Goal: Navigation & Orientation: Find specific page/section

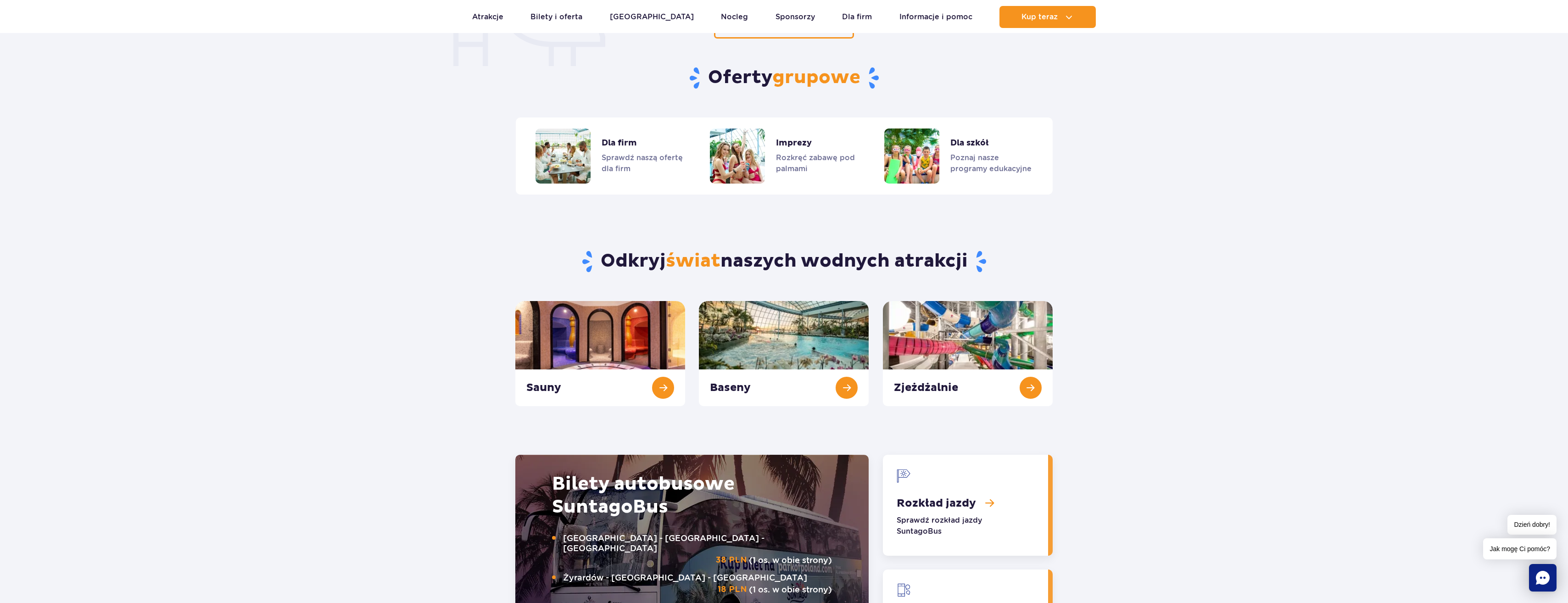
scroll to position [780, 0]
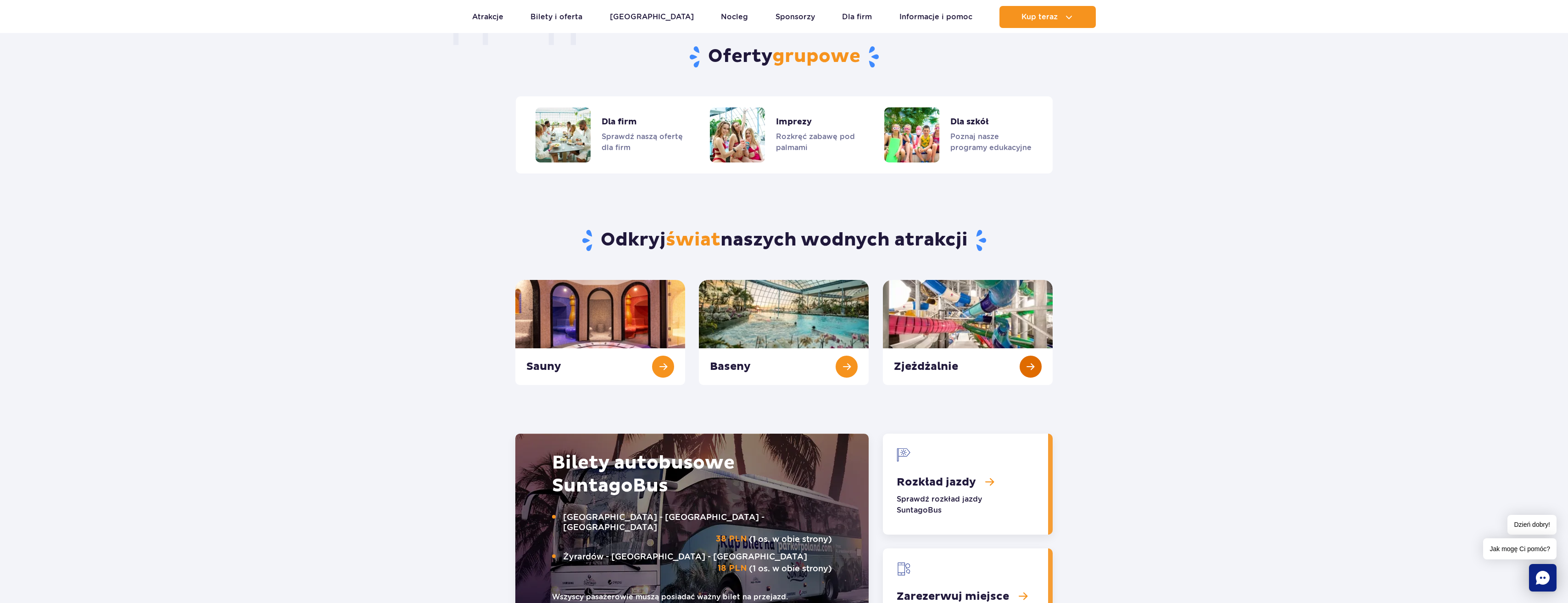
click at [968, 369] on link "Zjeżdżalnie" at bounding box center [967, 332] width 170 height 105
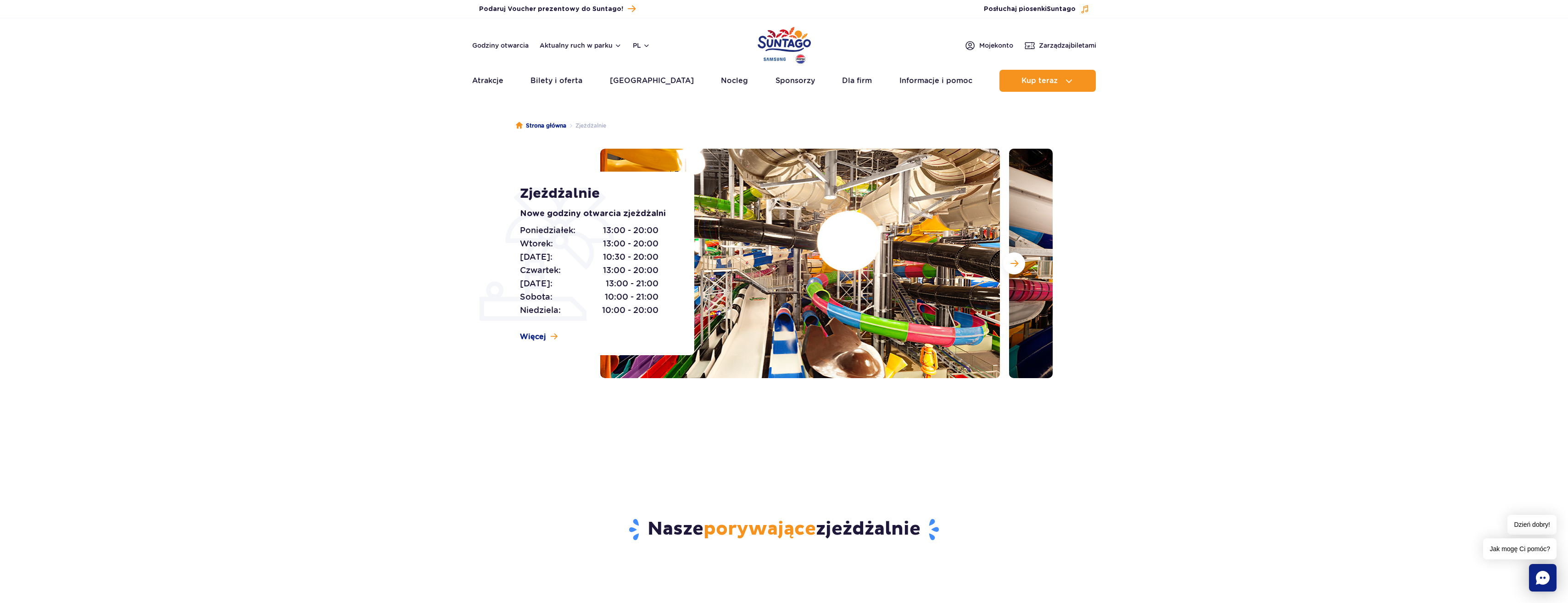
drag, startPoint x: 582, startPoint y: 234, endPoint x: 603, endPoint y: 286, distance: 56.1
click at [603, 286] on div "[DATE]: 13:00 - 20:00 [DATE]: 13:00 - 20:00 [DATE]: 10:30 - 20:00 [DATE]: 13:00…" at bounding box center [597, 270] width 153 height 93
drag, startPoint x: 603, startPoint y: 286, endPoint x: 591, endPoint y: 293, distance: 13.9
click at [591, 293] on p "[DATE]: 10:00 - 21:00" at bounding box center [589, 297] width 139 height 13
drag, startPoint x: 628, startPoint y: 261, endPoint x: 685, endPoint y: 261, distance: 57.0
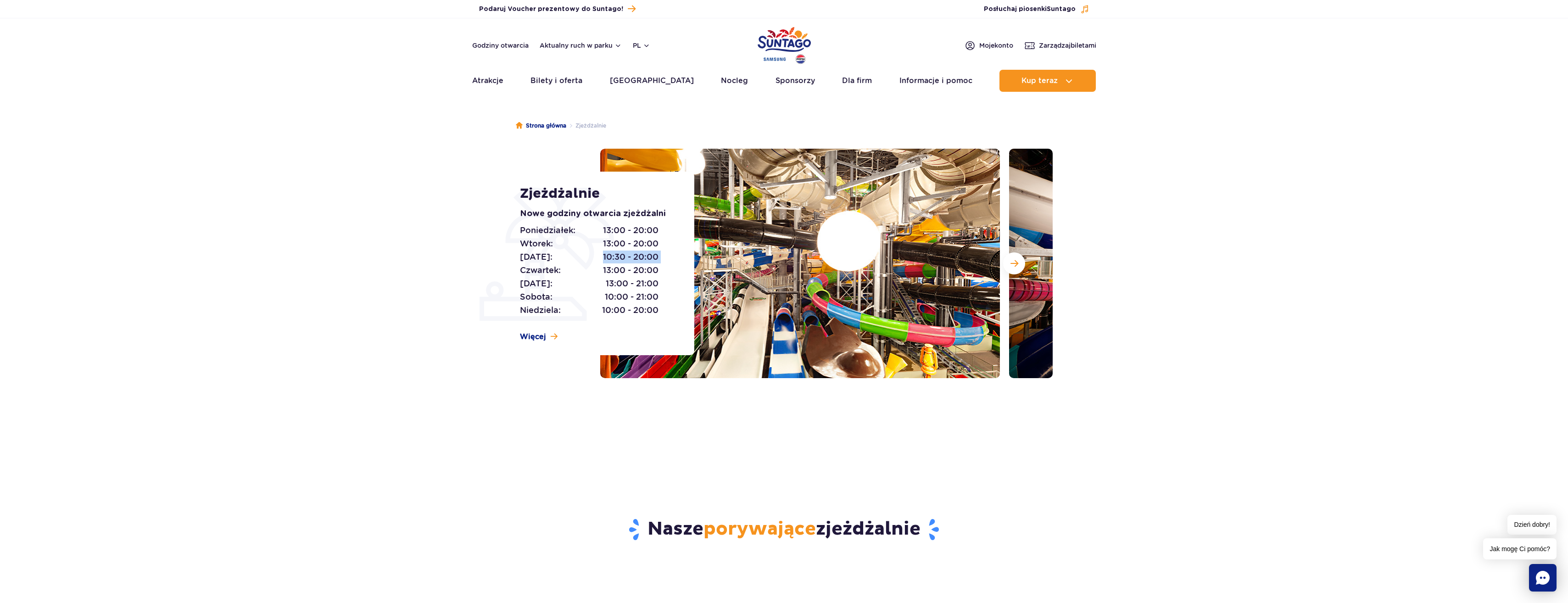
click at [685, 261] on div "Zjeżdżalnie Nowe godziny otwarcia zjeżdżalni [DATE]: 13:00 - 20:00 [DATE]: 13:0…" at bounding box center [602, 264] width 186 height 183
click at [1007, 262] on button "Następny slajd" at bounding box center [1014, 263] width 22 height 22
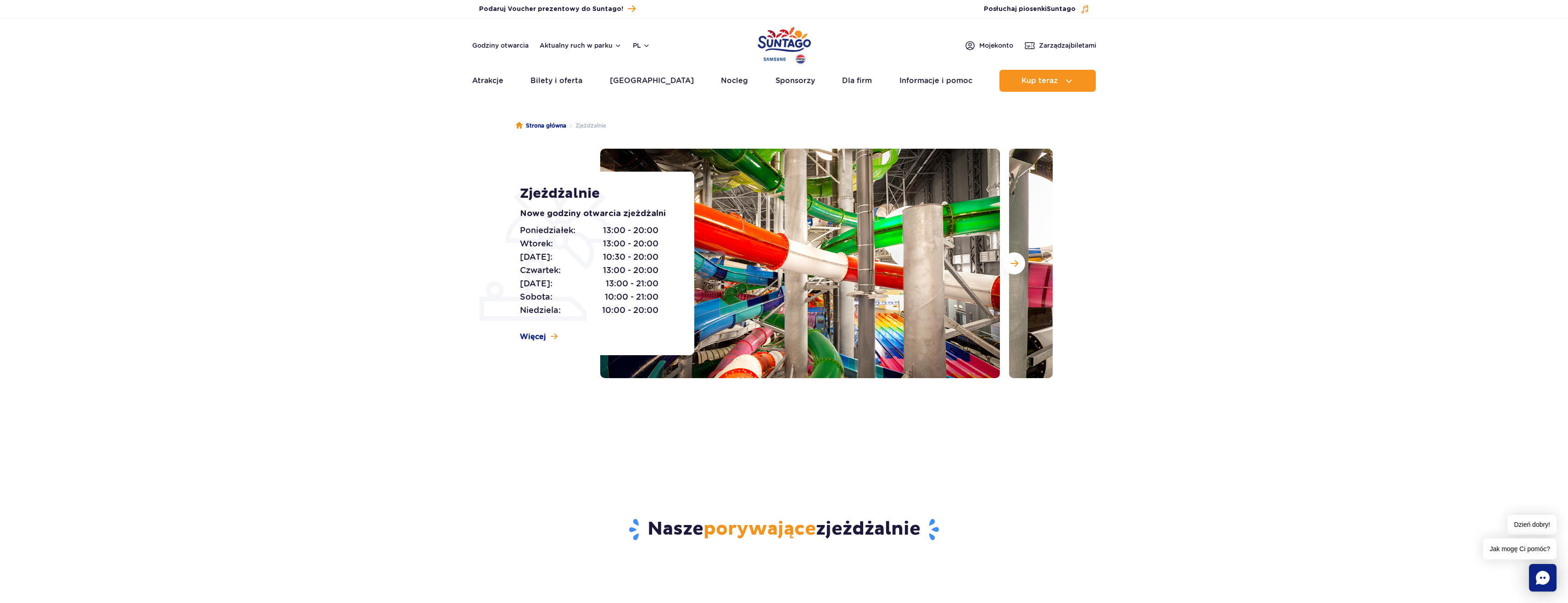
click at [1140, 260] on section "Zjeżdżalnie Nowe godziny otwarcia zjeżdżalni [DATE]: 13:00 - 20:00 [DATE]: 13:0…" at bounding box center [784, 263] width 1568 height 229
click at [1016, 264] on span "Następny slajd" at bounding box center [1014, 264] width 8 height 9
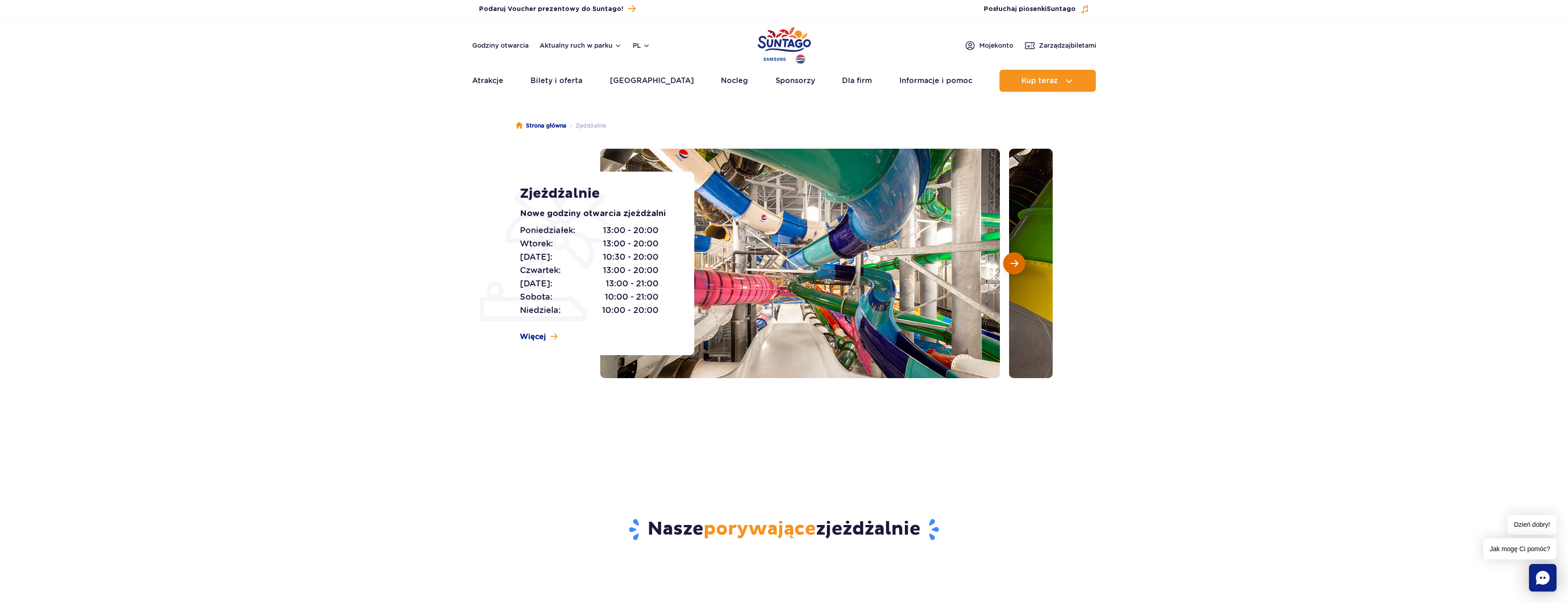
click at [1016, 264] on span "Następny slajd" at bounding box center [1014, 264] width 8 height 9
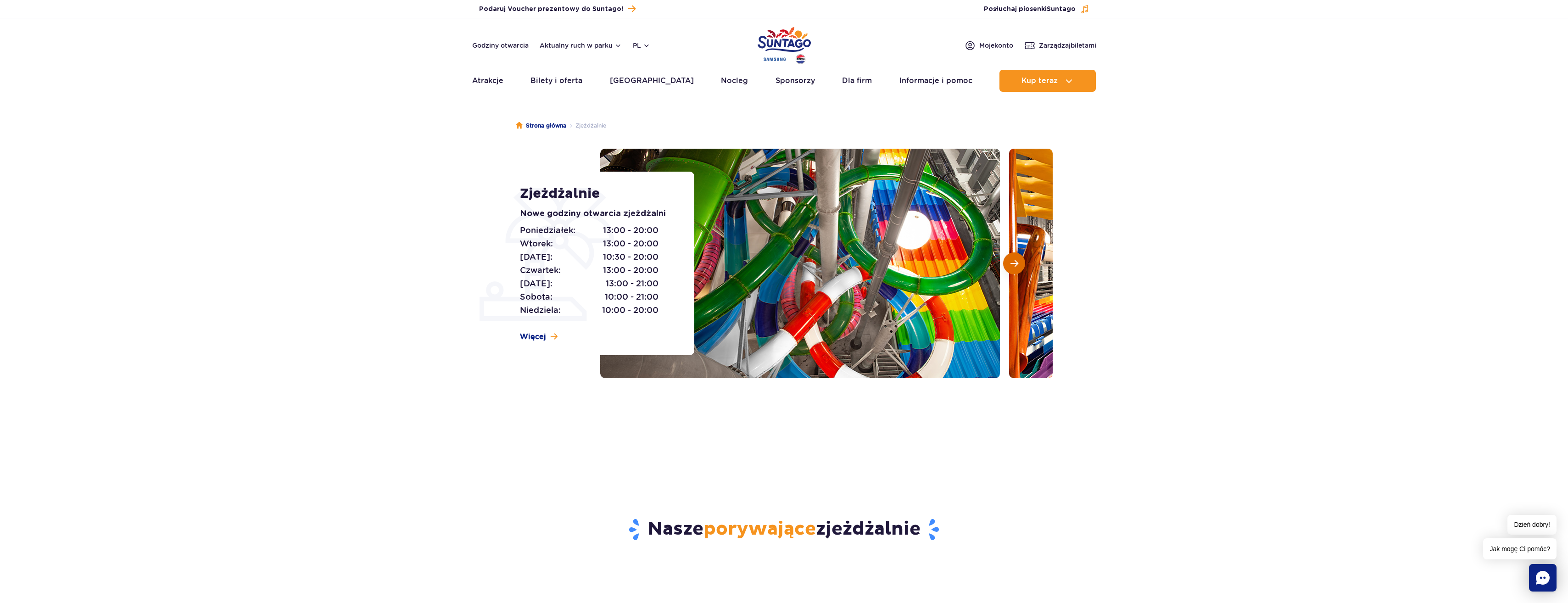
click at [1016, 264] on span "Następny slajd" at bounding box center [1014, 264] width 8 height 9
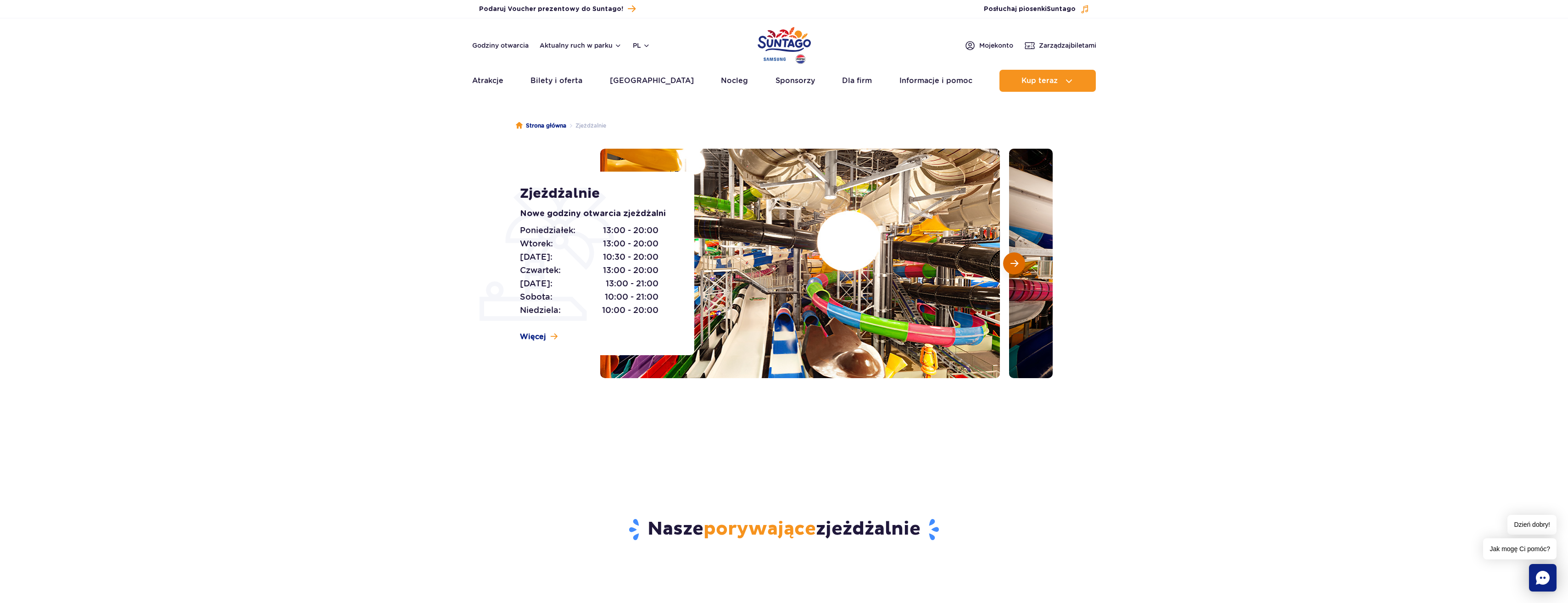
click at [1007, 265] on button "Następny slajd" at bounding box center [1014, 263] width 22 height 22
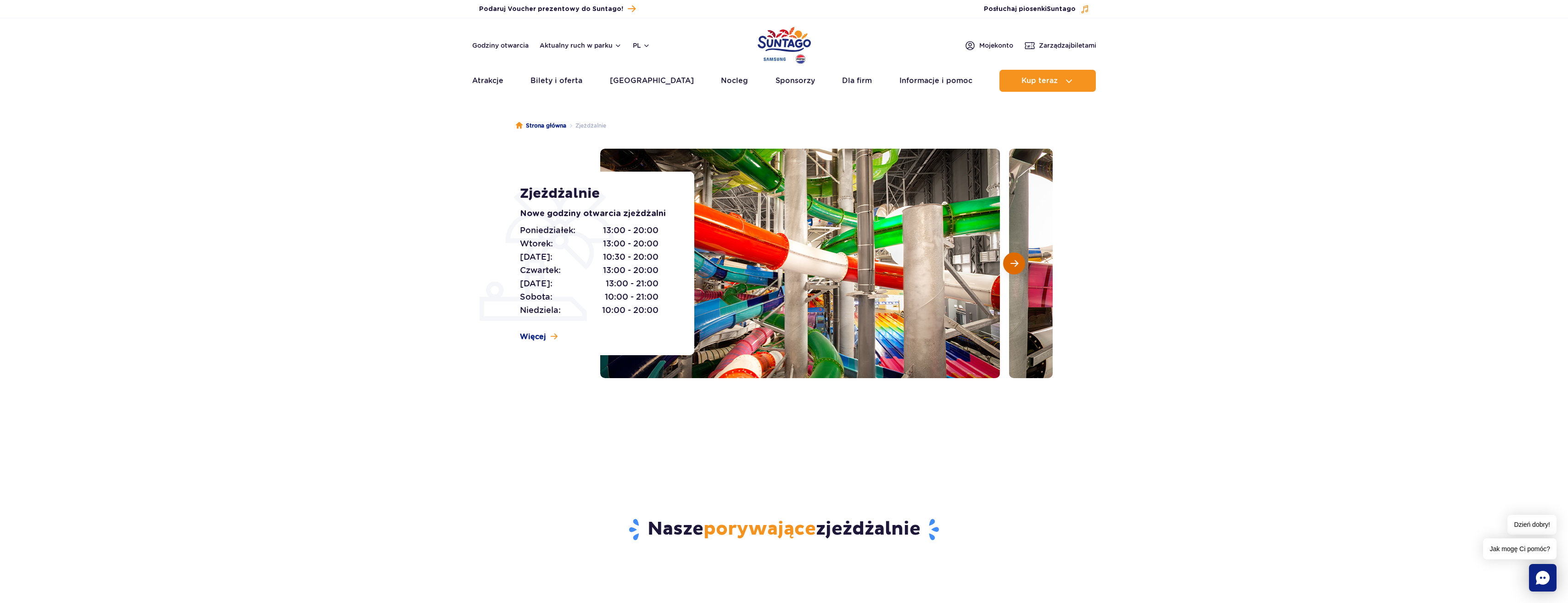
click at [1007, 265] on button "Następny slajd" at bounding box center [1014, 263] width 22 height 22
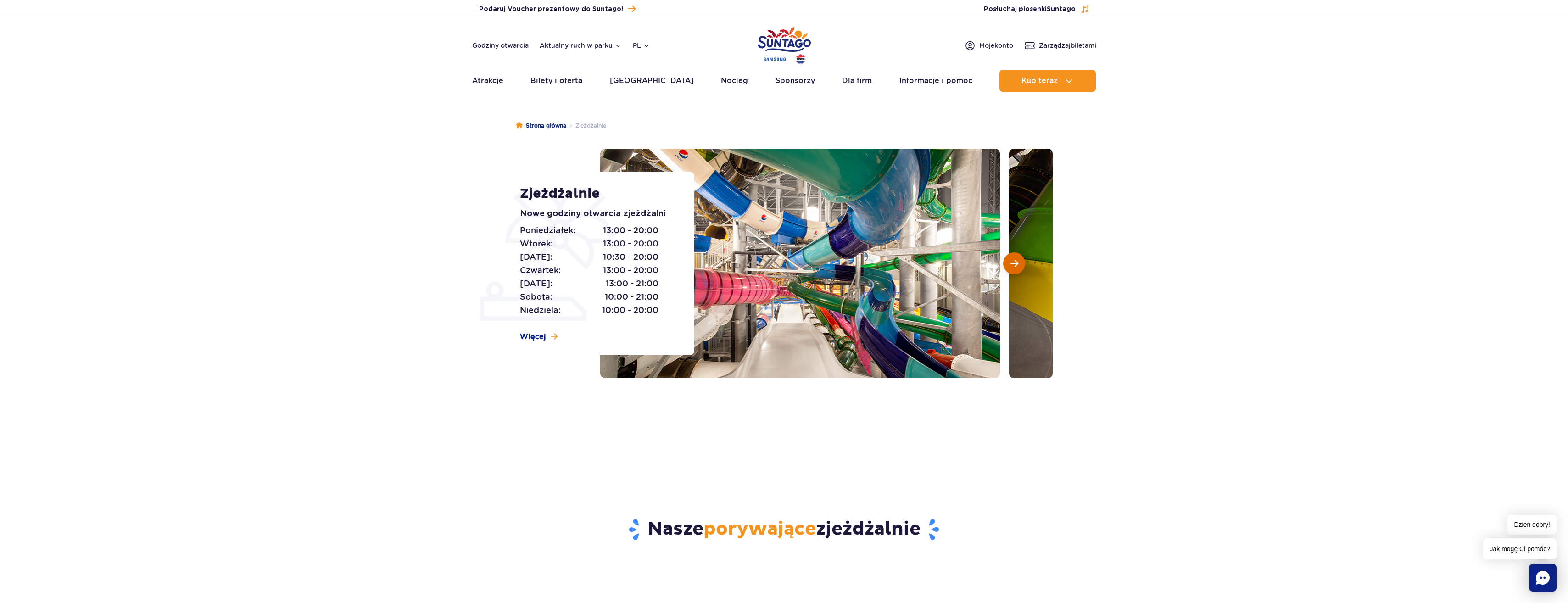
click at [1007, 265] on button "Następny slajd" at bounding box center [1014, 263] width 22 height 22
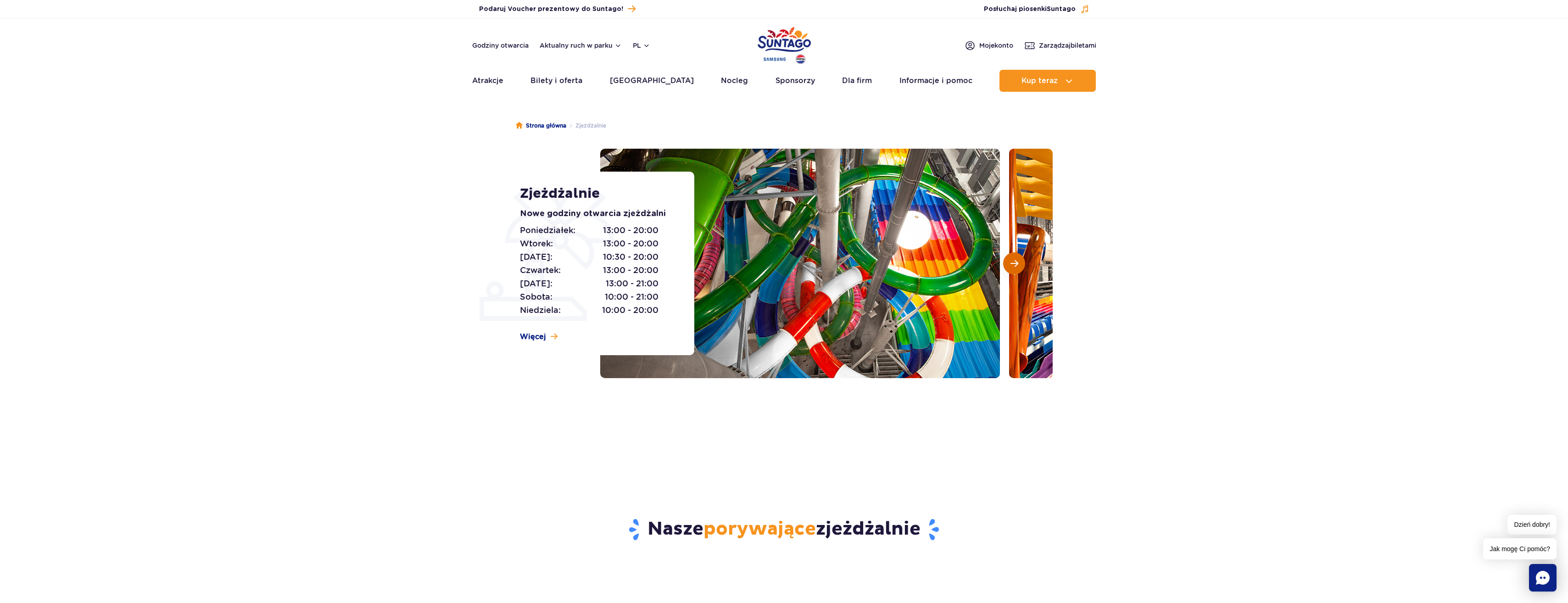
click at [1007, 265] on button "Następny slajd" at bounding box center [1014, 263] width 22 height 22
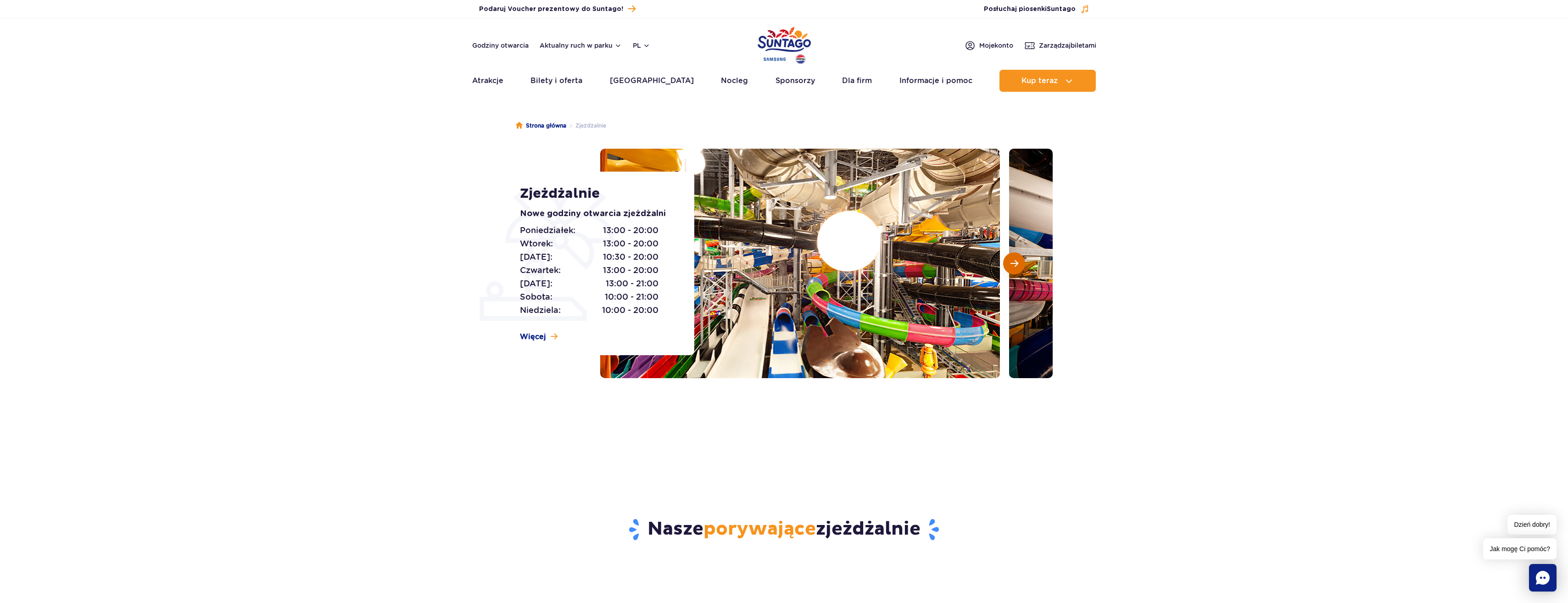
click at [1007, 265] on button "Następny slajd" at bounding box center [1014, 263] width 22 height 22
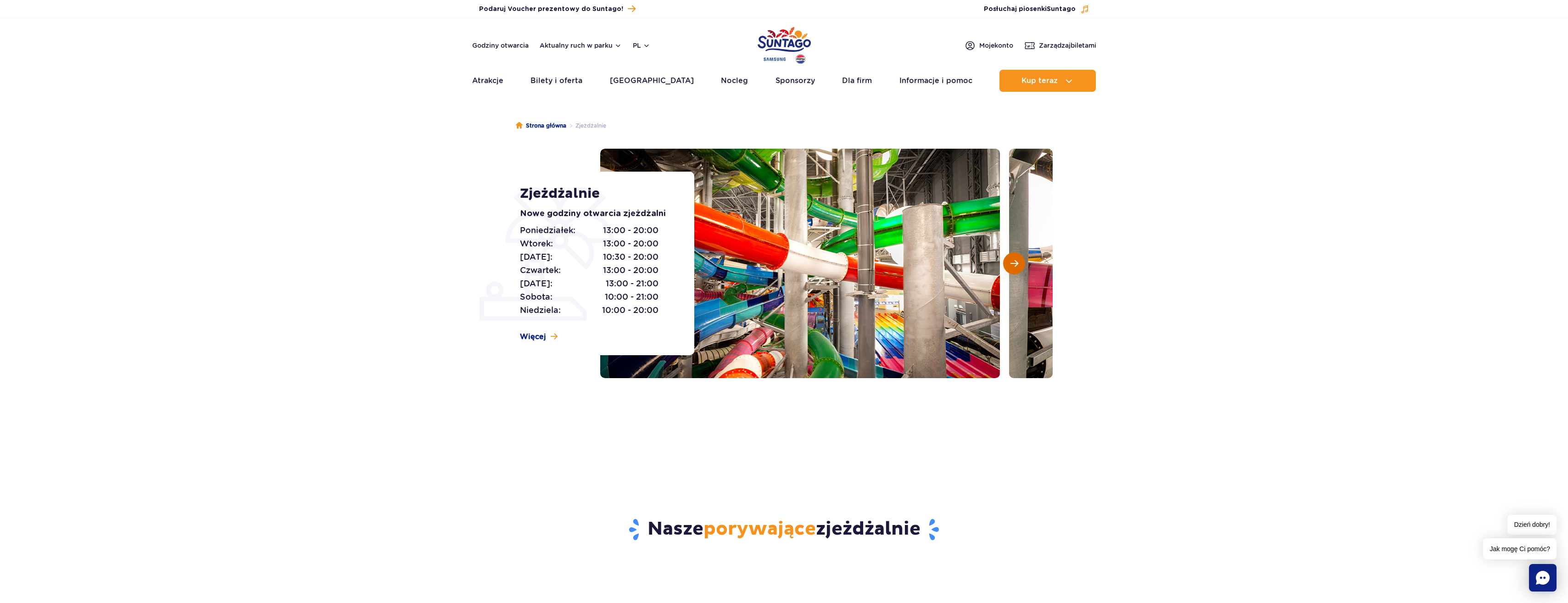
click at [1007, 265] on button "Następny slajd" at bounding box center [1014, 263] width 22 height 22
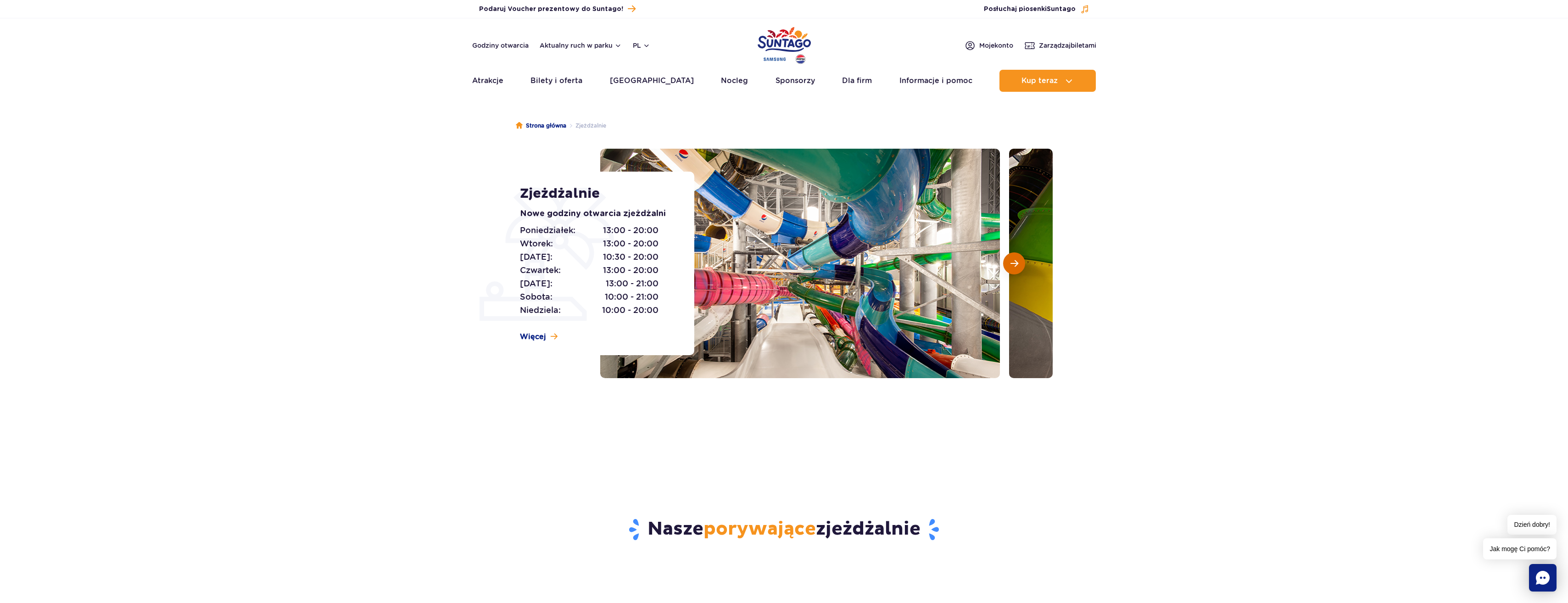
click at [1007, 265] on button "Następny slajd" at bounding box center [1014, 263] width 22 height 22
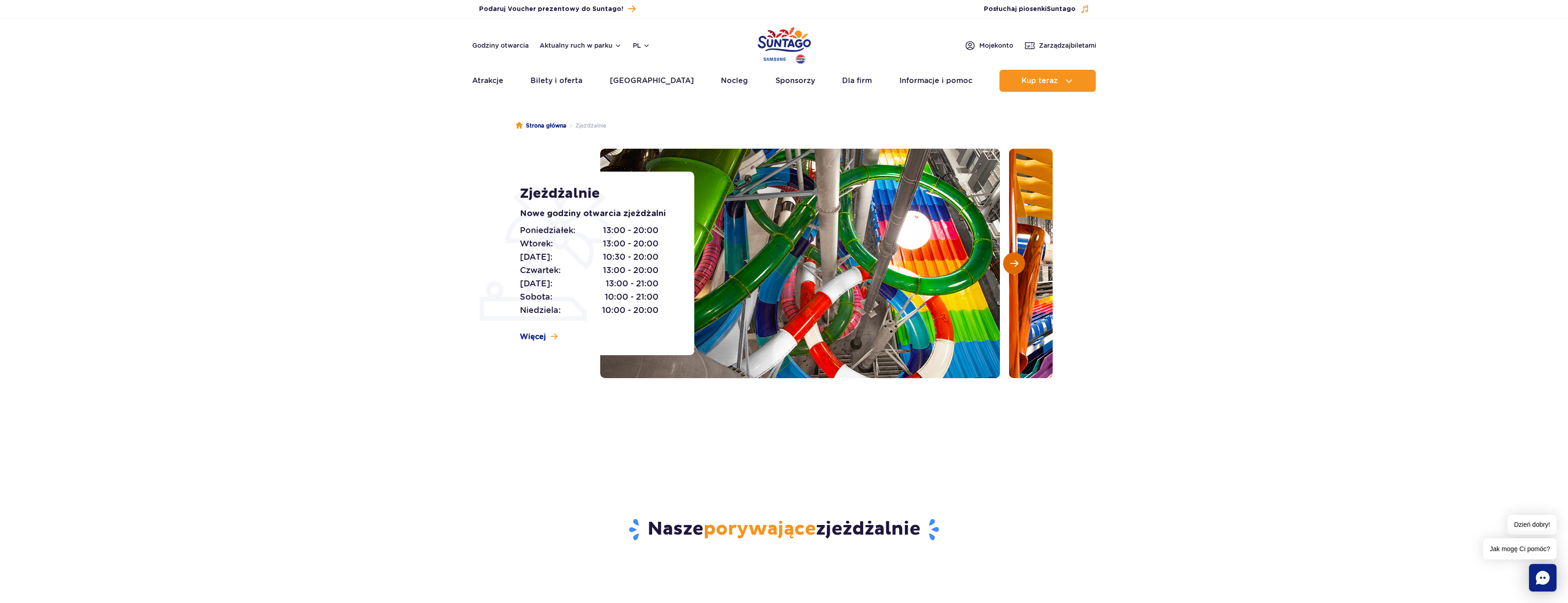
click at [1007, 265] on button "Następny slajd" at bounding box center [1014, 263] width 22 height 22
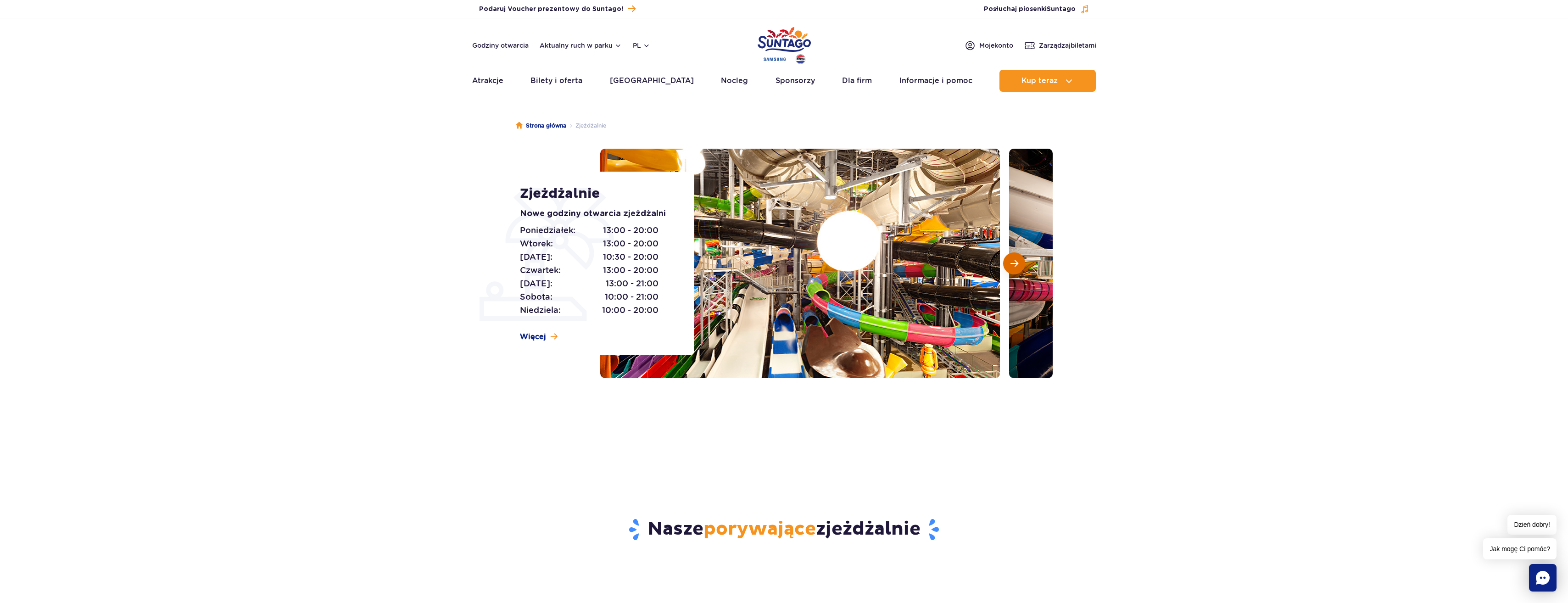
click at [1007, 265] on button "Następny slajd" at bounding box center [1014, 263] width 22 height 22
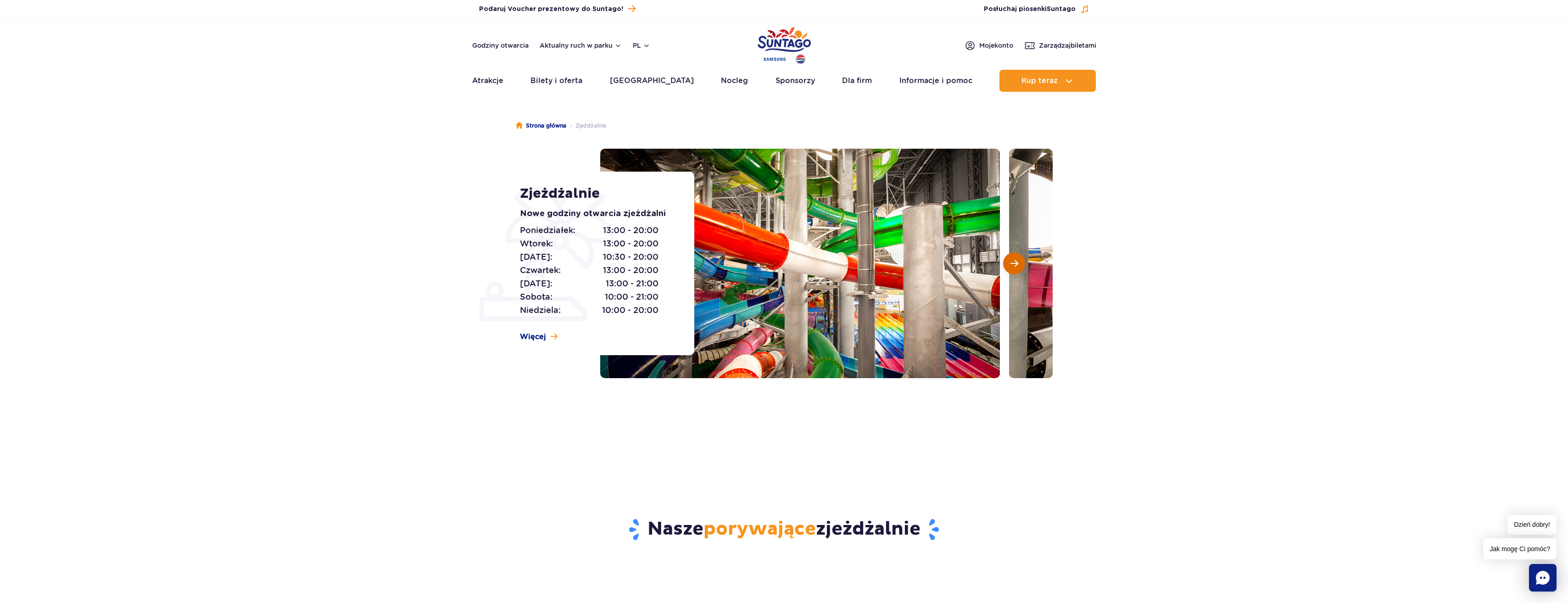
click at [1007, 265] on button "Następny slajd" at bounding box center [1014, 263] width 22 height 22
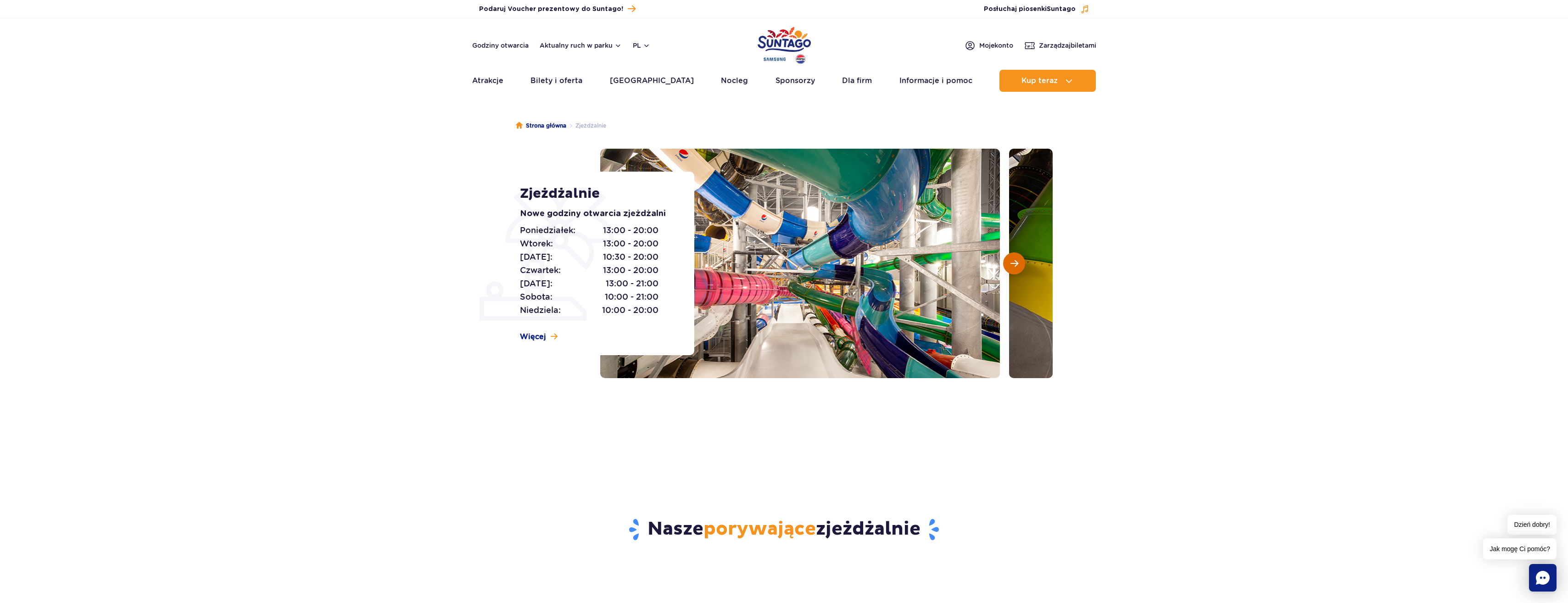
click at [1007, 265] on button "Następny slajd" at bounding box center [1014, 263] width 22 height 22
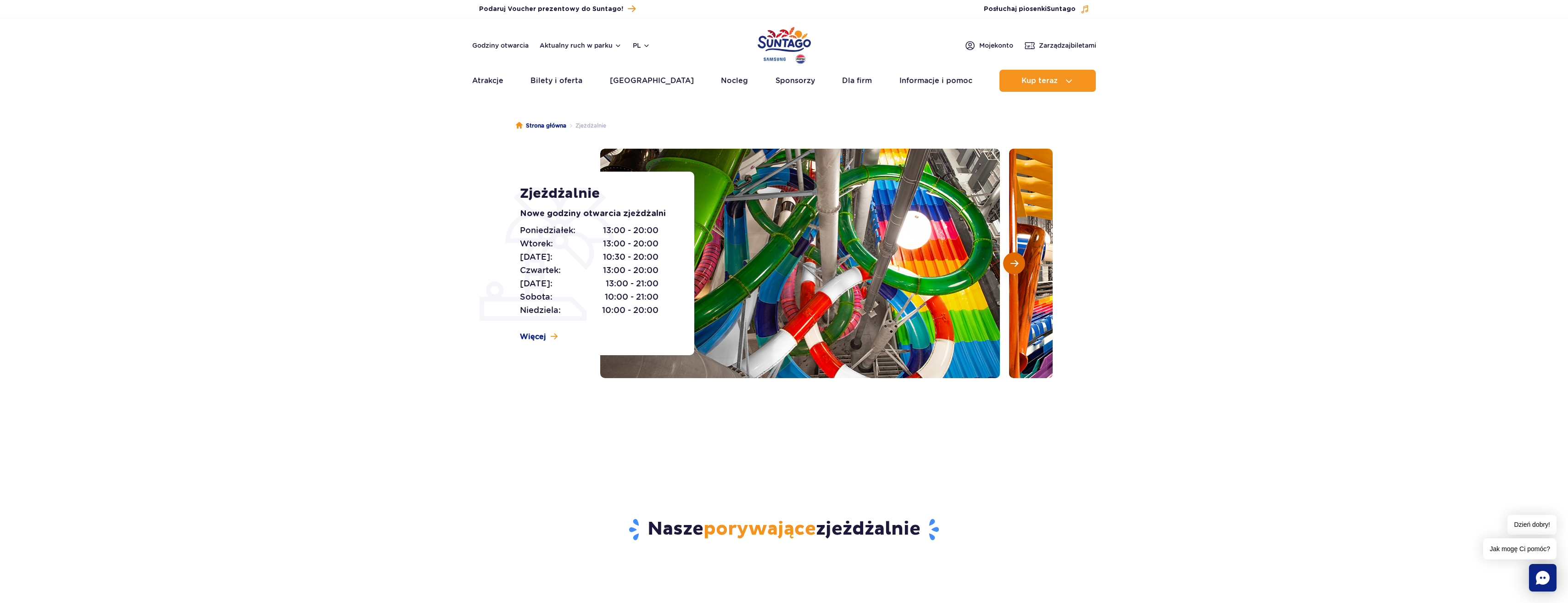
click at [1007, 265] on button "Następny slajd" at bounding box center [1014, 263] width 22 height 22
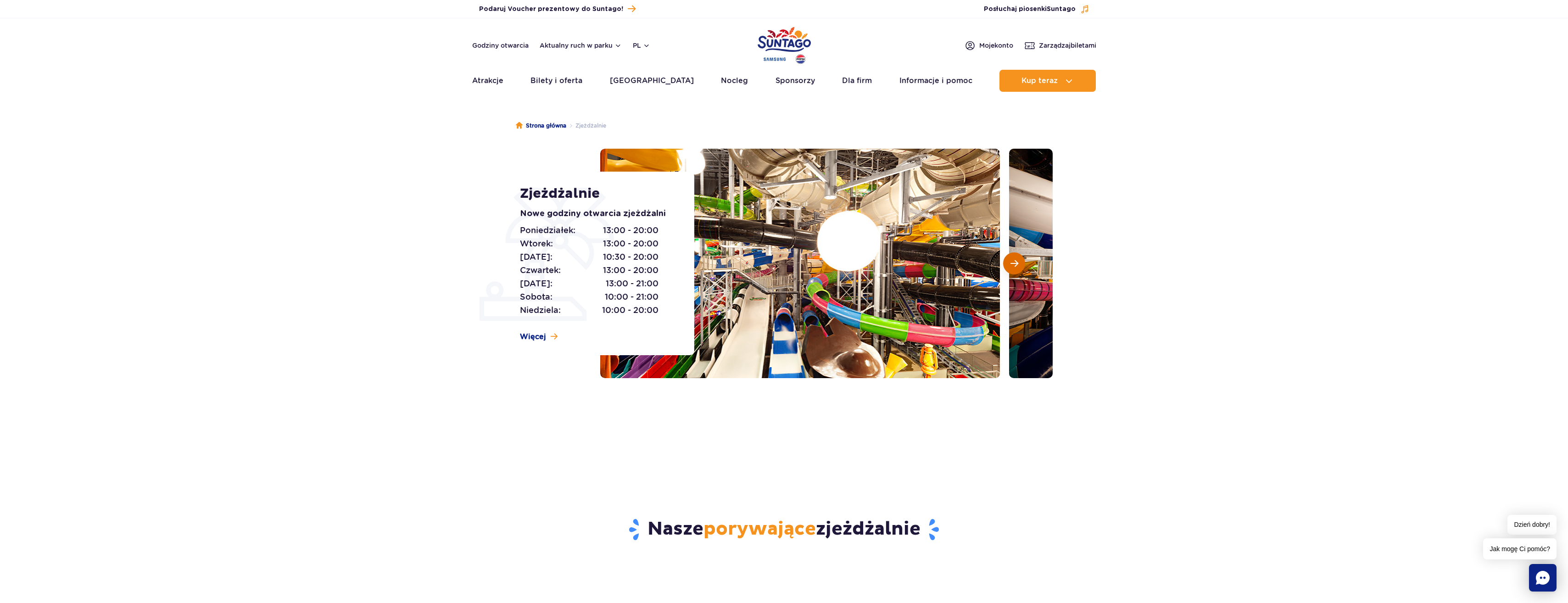
click at [1007, 265] on button "Następny slajd" at bounding box center [1014, 263] width 22 height 22
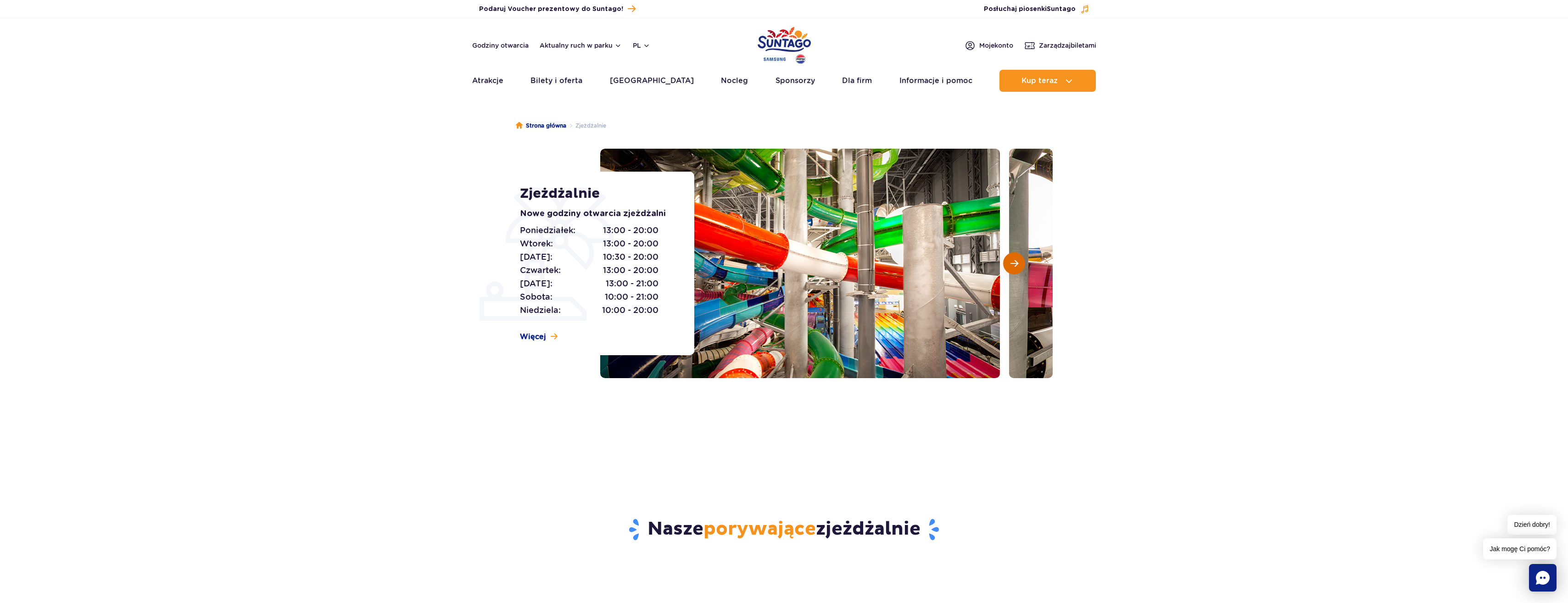
click at [1007, 265] on button "Następny slajd" at bounding box center [1014, 263] width 22 height 22
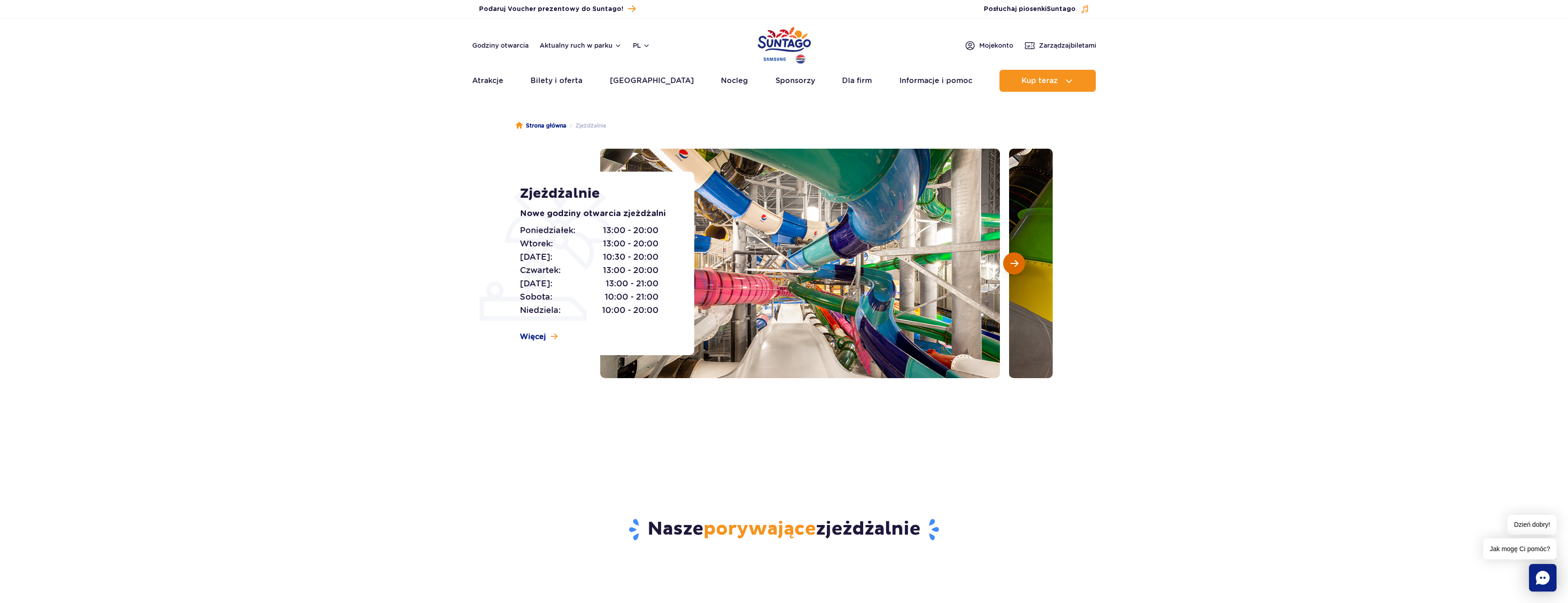
click at [1007, 265] on button "Następny slajd" at bounding box center [1014, 263] width 22 height 22
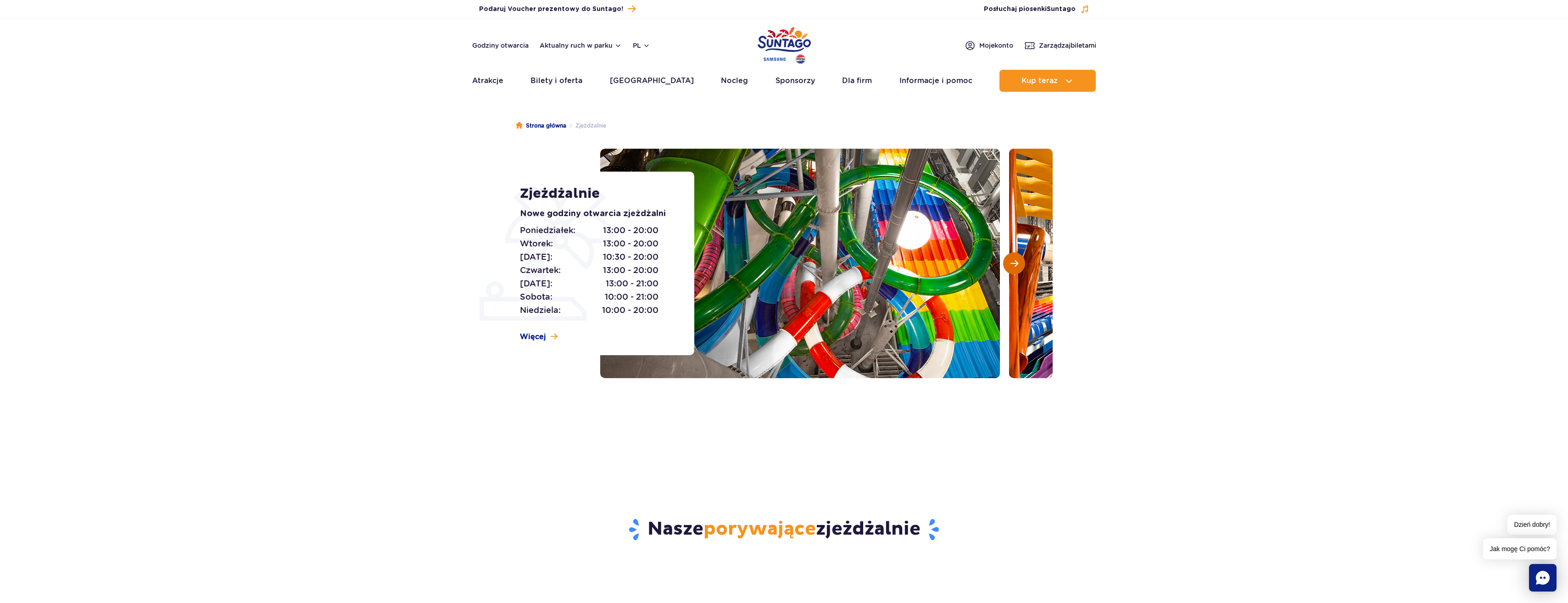
click at [1007, 265] on button "Następny slajd" at bounding box center [1014, 263] width 22 height 22
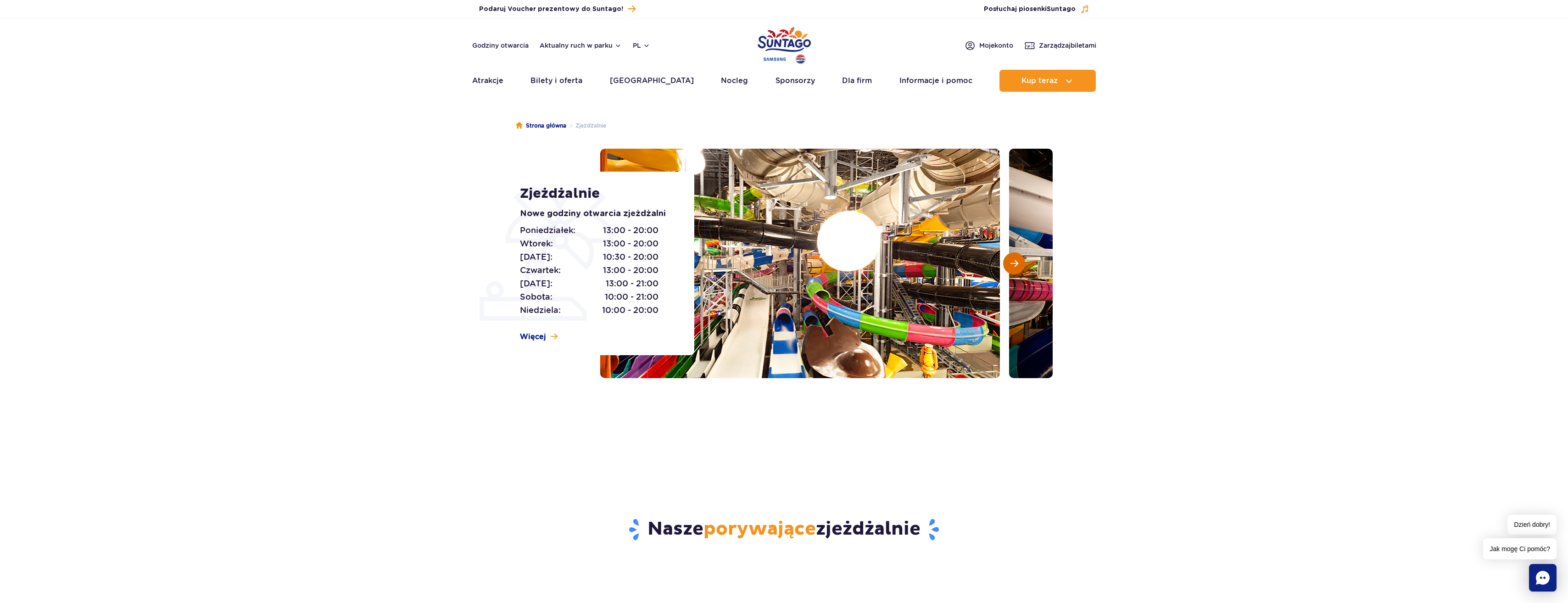
click at [1007, 265] on button "Następny slajd" at bounding box center [1014, 263] width 22 height 22
